Goal: Task Accomplishment & Management: Use online tool/utility

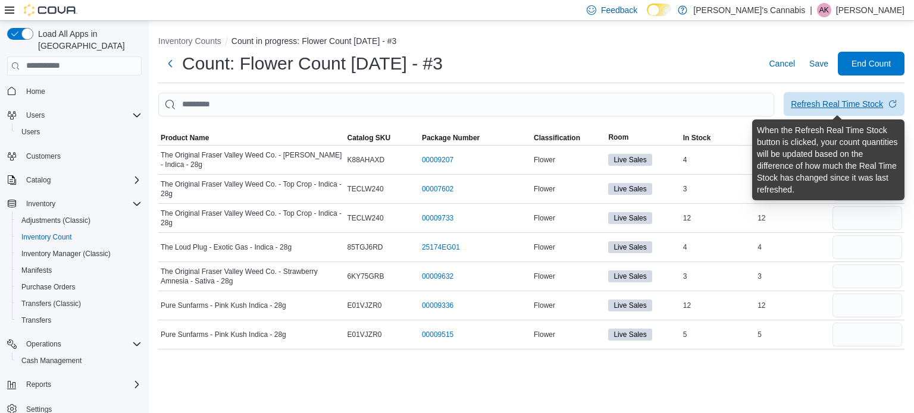
click at [846, 102] on div "Refresh Real Time Stock" at bounding box center [837, 104] width 92 height 12
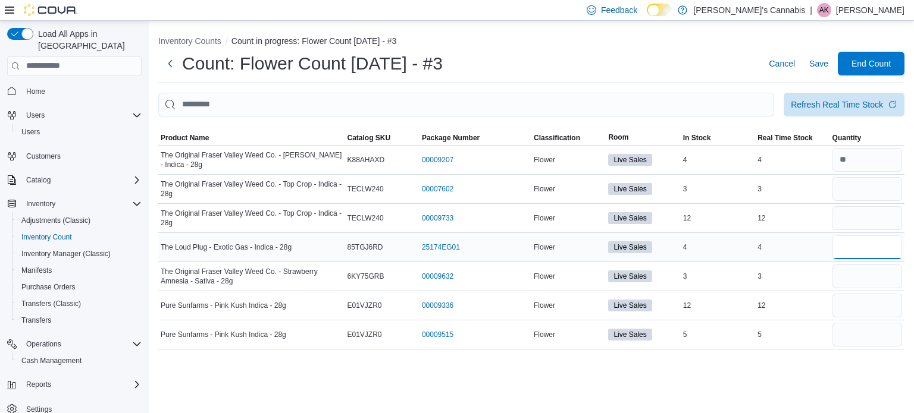
click at [850, 246] on input "number" at bounding box center [867, 248] width 70 height 24
type input "*"
click at [847, 274] on input "number" at bounding box center [867, 277] width 70 height 24
type input "*"
click at [849, 381] on div "Inventory Counts Count in progress: Flower Count [DATE] - #3 Count: Flower Coun…" at bounding box center [531, 217] width 765 height 393
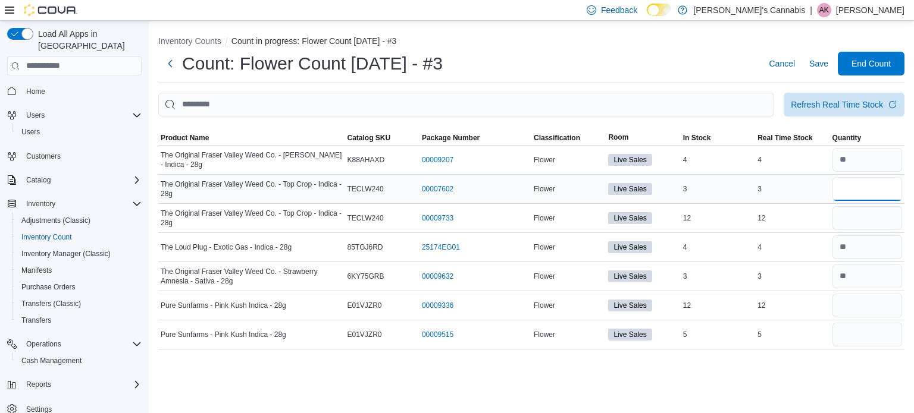
click at [844, 183] on input "number" at bounding box center [867, 189] width 70 height 24
type input "*"
click at [849, 221] on input "number" at bounding box center [867, 218] width 70 height 24
type input "*"
click at [864, 214] on input "number" at bounding box center [867, 218] width 70 height 24
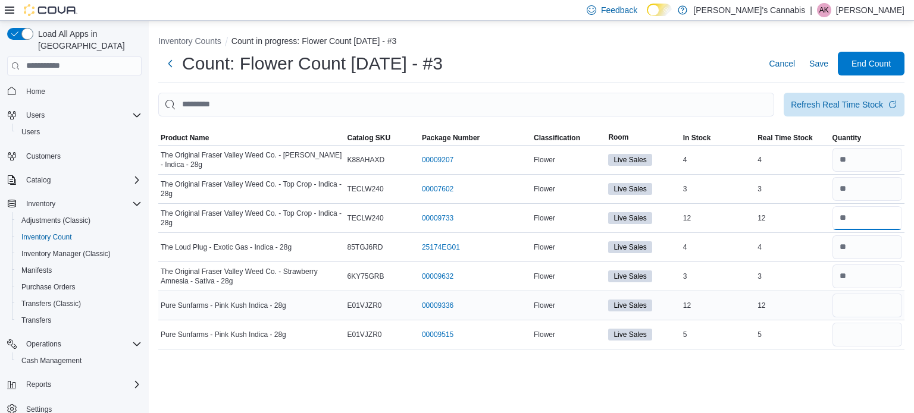
type input "*"
click at [844, 308] on input "number" at bounding box center [867, 306] width 70 height 24
click at [859, 278] on input "number" at bounding box center [867, 277] width 70 height 24
type input "*"
click at [848, 310] on input "number" at bounding box center [867, 306] width 70 height 24
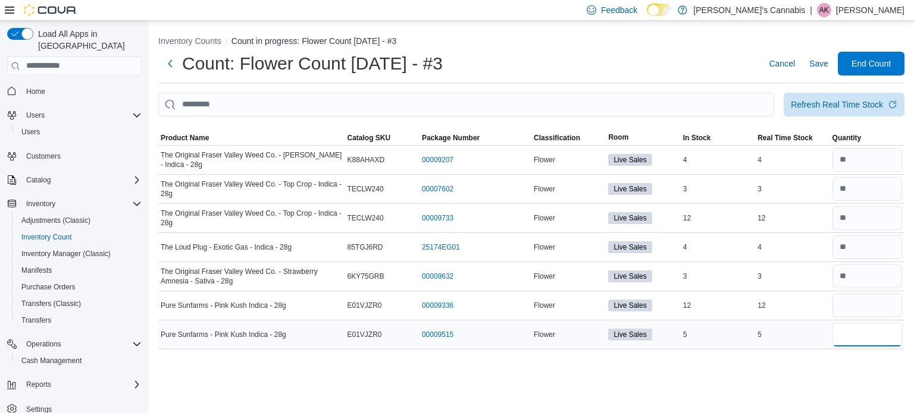
click at [845, 333] on input "number" at bounding box center [867, 335] width 70 height 24
type input "*"
click at [854, 306] on input "number" at bounding box center [867, 306] width 70 height 24
click at [863, 214] on input "number" at bounding box center [867, 218] width 70 height 24
type input "**"
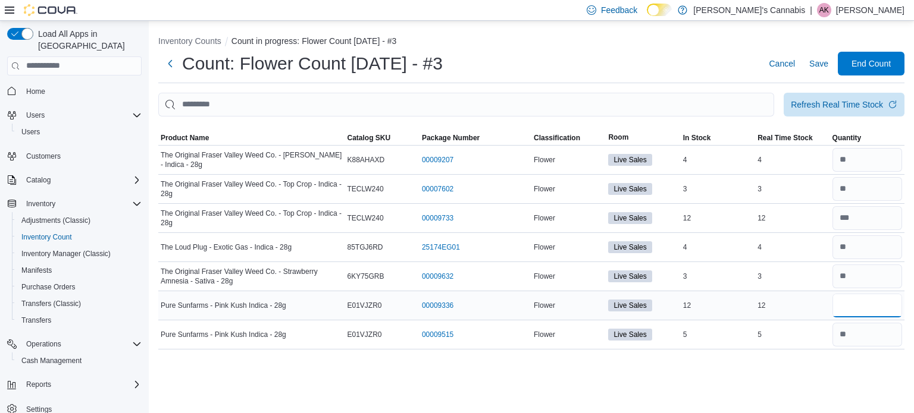
click at [848, 308] on input "number" at bounding box center [867, 306] width 70 height 24
click at [862, 161] on input "number" at bounding box center [867, 160] width 70 height 24
type input "*"
click at [844, 307] on input "number" at bounding box center [867, 306] width 70 height 24
type input "**"
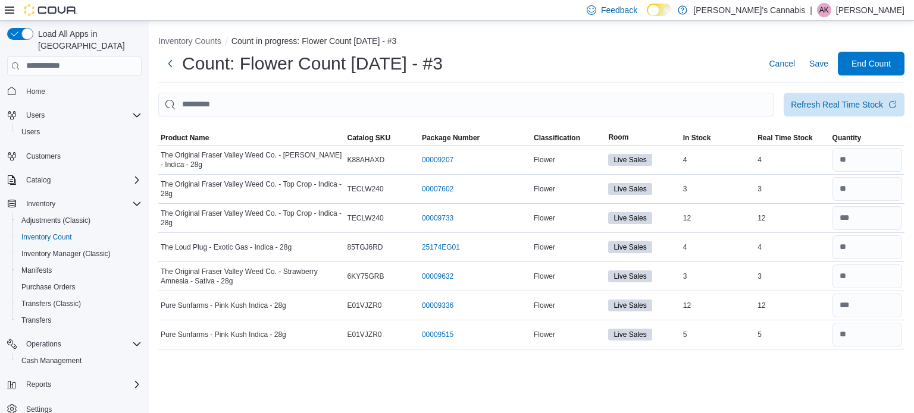
click at [827, 381] on div "Inventory Counts Count in progress: Flower Count [DATE] - #3 Count: Flower Coun…" at bounding box center [531, 217] width 765 height 393
click at [814, 65] on span "Save" at bounding box center [818, 64] width 19 height 12
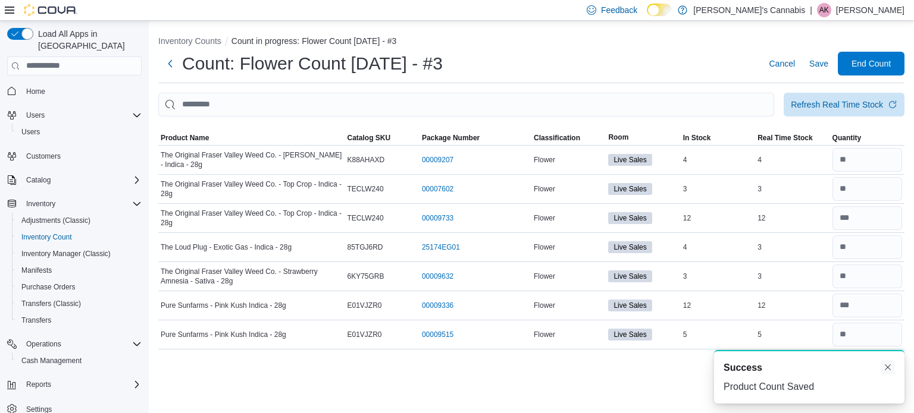
click at [887, 369] on button "Dismiss toast" at bounding box center [887, 368] width 14 height 14
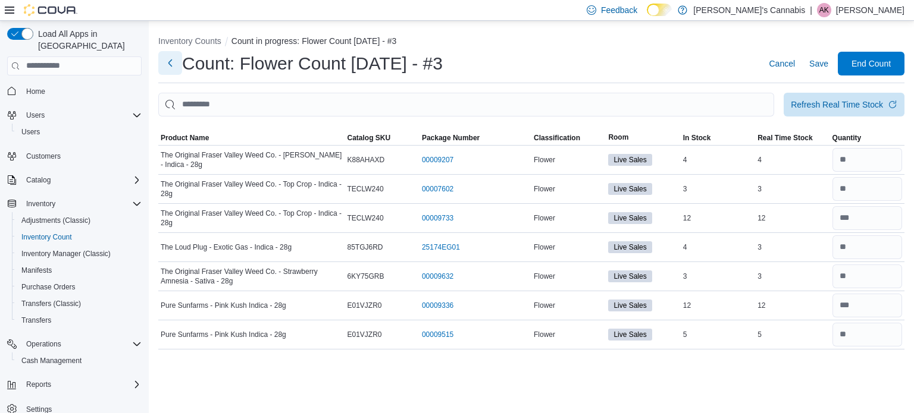
click at [170, 64] on button "Next" at bounding box center [170, 63] width 24 height 24
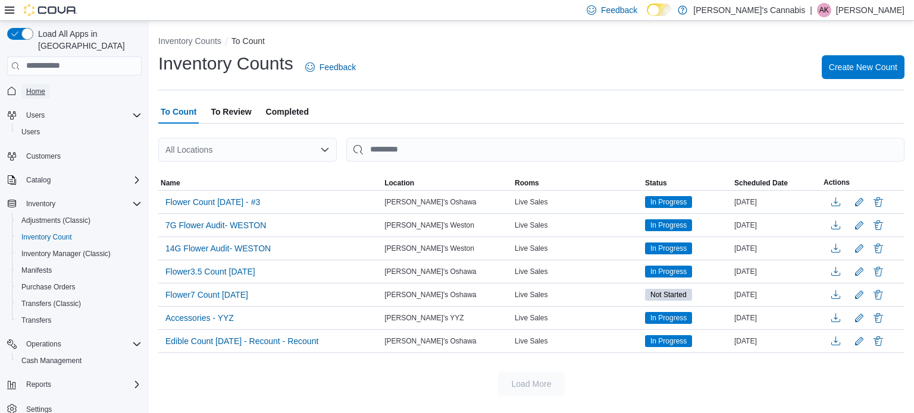
click at [43, 87] on span "Home" at bounding box center [35, 92] width 19 height 10
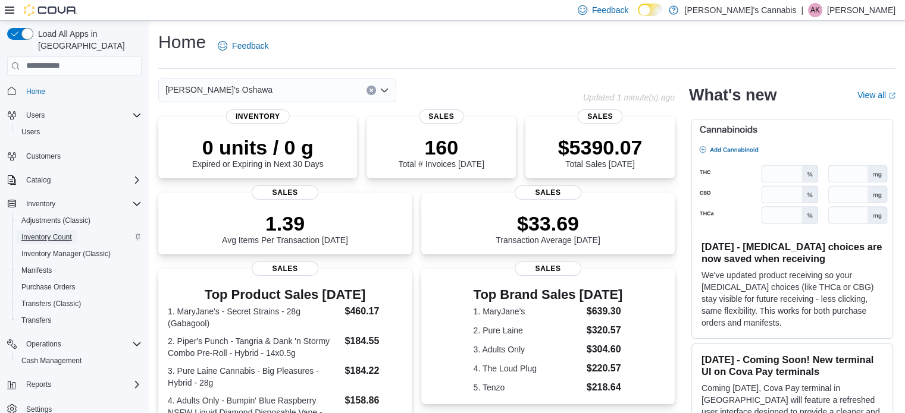
click at [58, 233] on span "Inventory Count" at bounding box center [46, 238] width 51 height 10
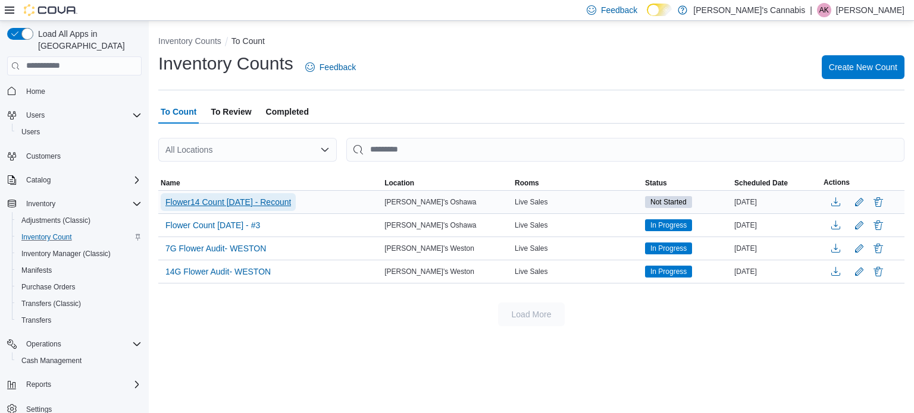
click at [271, 199] on span "Flower14 Count [DATE] - Recount" at bounding box center [228, 202] width 126 height 12
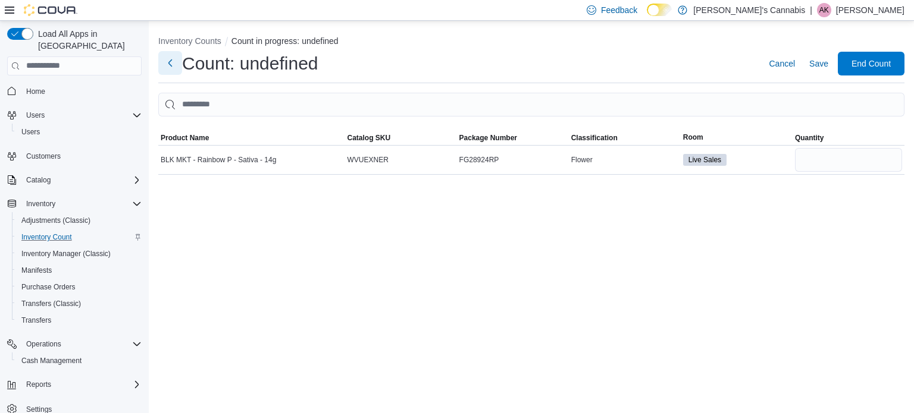
click at [173, 62] on button "Next" at bounding box center [170, 63] width 24 height 24
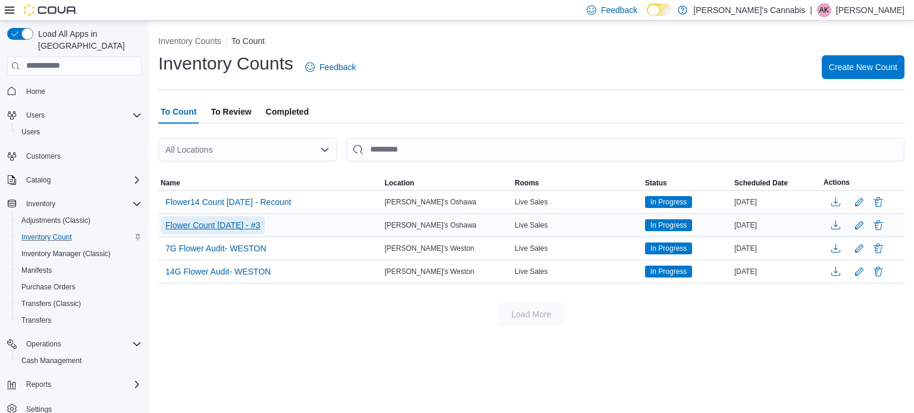
click at [224, 225] on span "Flower Count [DATE] - #3" at bounding box center [212, 226] width 95 height 12
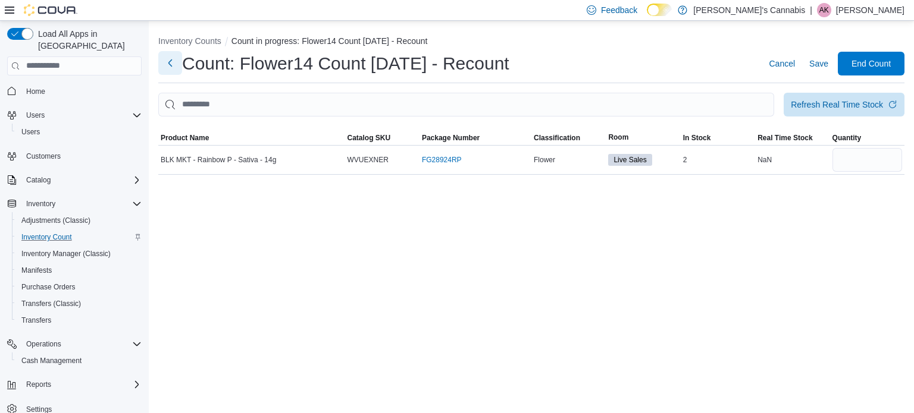
click at [174, 64] on button "Next" at bounding box center [170, 63] width 24 height 24
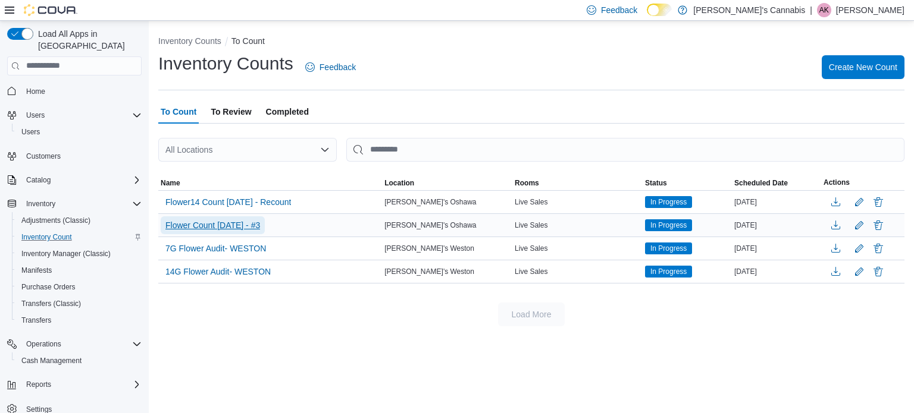
click at [235, 225] on span "Flower Count [DATE] - #3" at bounding box center [212, 226] width 95 height 12
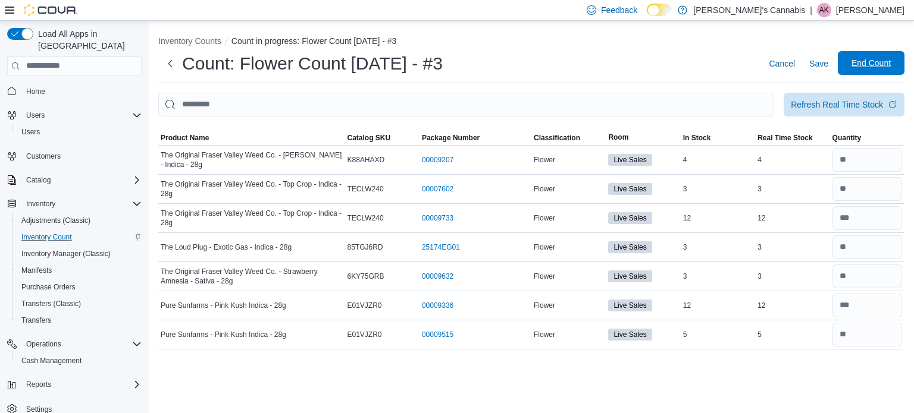
click at [870, 66] on span "End Count" at bounding box center [870, 63] width 39 height 12
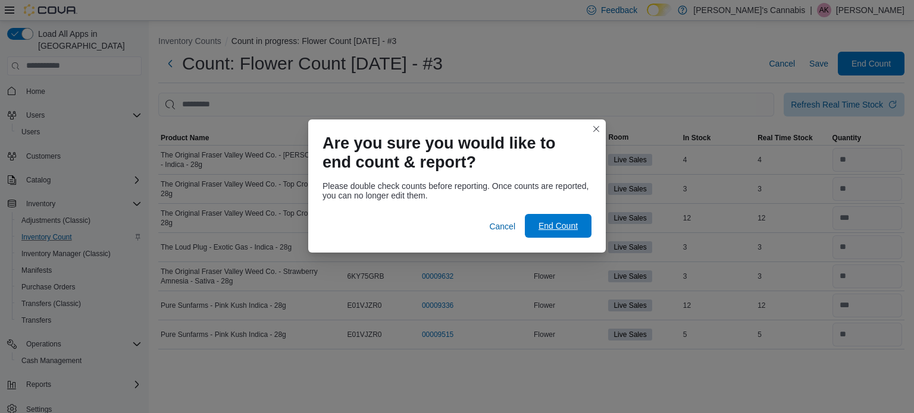
click at [562, 226] on span "End Count" at bounding box center [557, 226] width 39 height 12
